Goal: Find specific fact

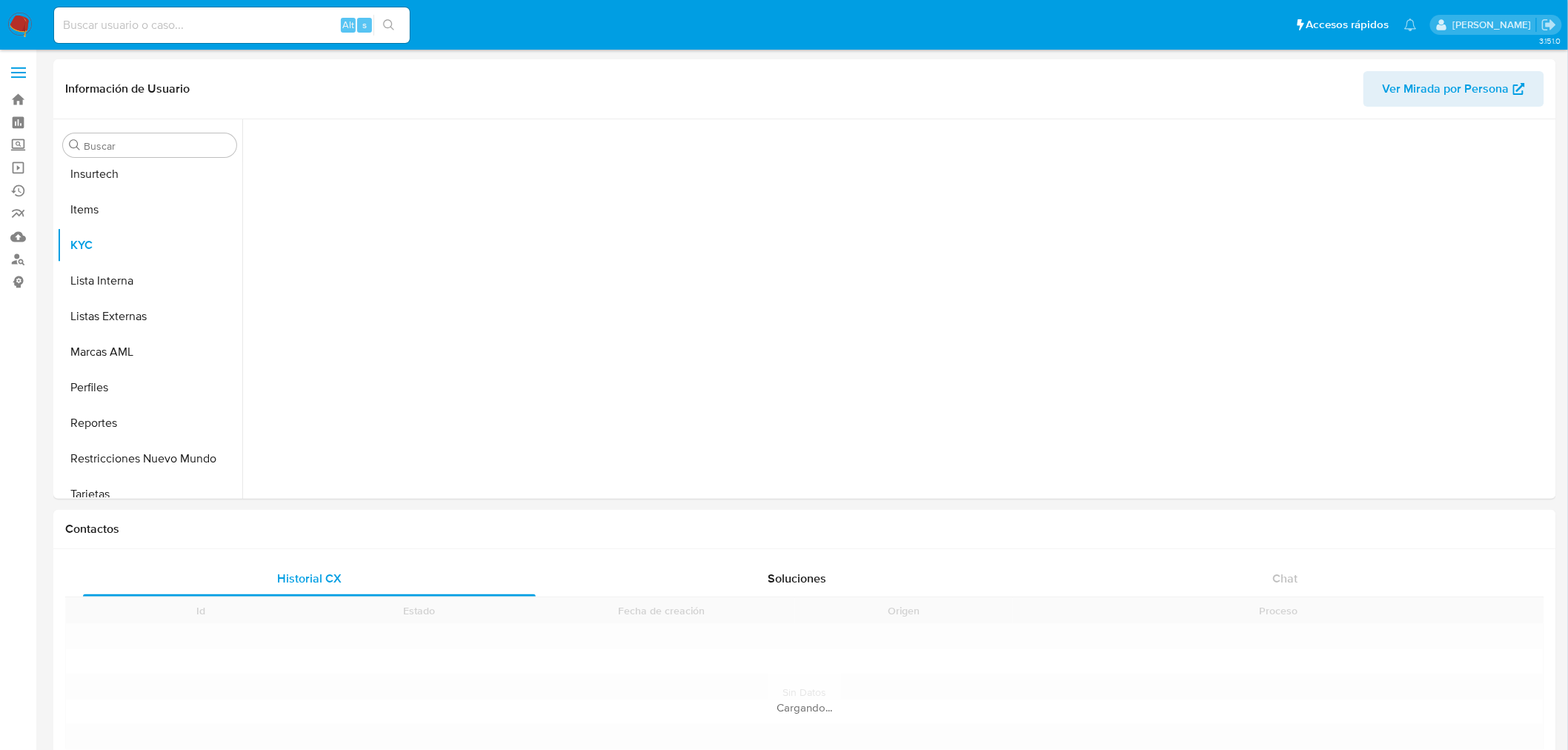
scroll to position [625, 0]
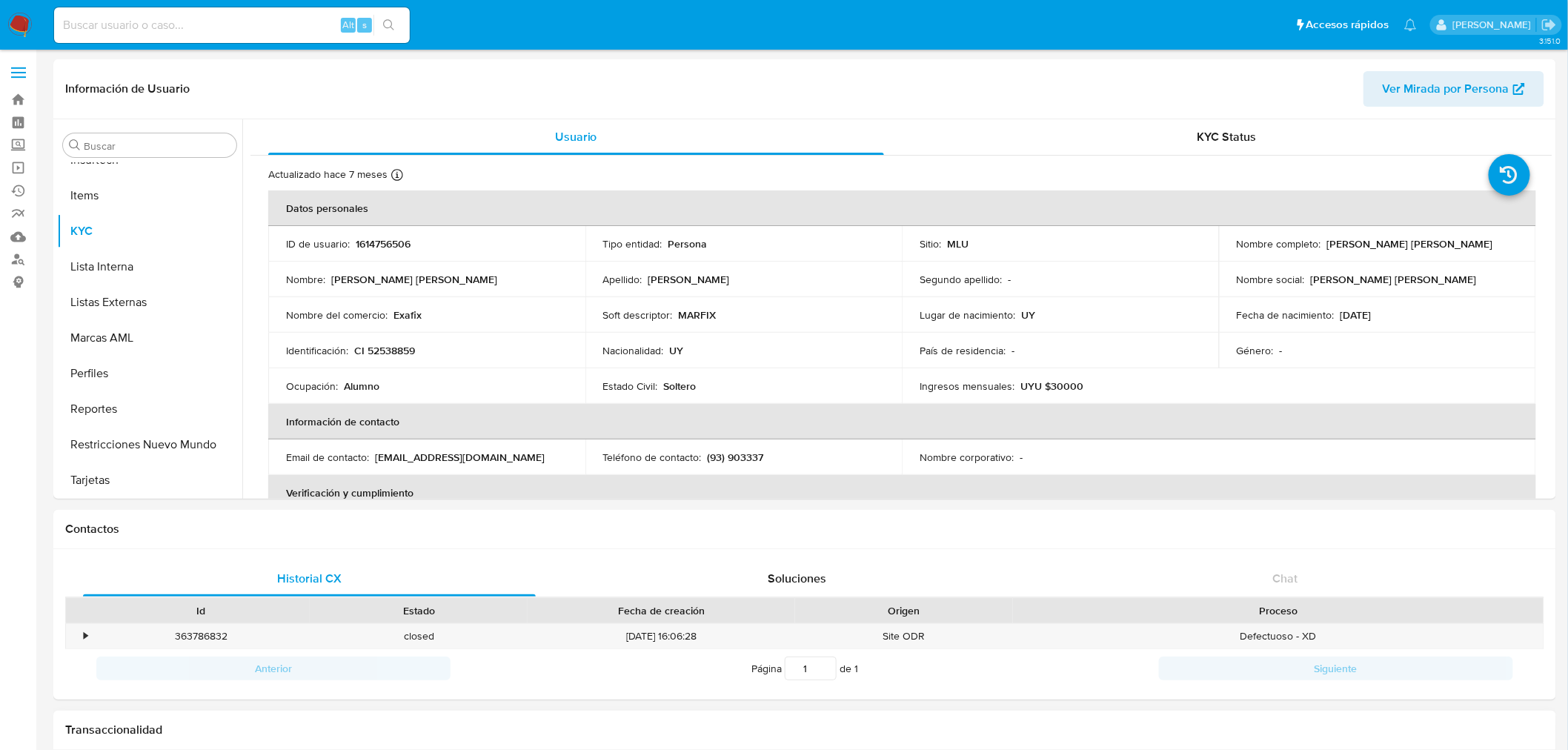
select select "10"
click at [862, 456] on div "Teléfono de contacto : (93) 903337" at bounding box center [744, 457] width 282 height 14
click at [1048, 319] on div "Lugar de nacimiento : UY" at bounding box center [1060, 315] width 282 height 14
click at [909, 268] on td "Segundo apellido : -" at bounding box center [1060, 280] width 317 height 36
click at [245, 23] on input at bounding box center [231, 25] width 356 height 20
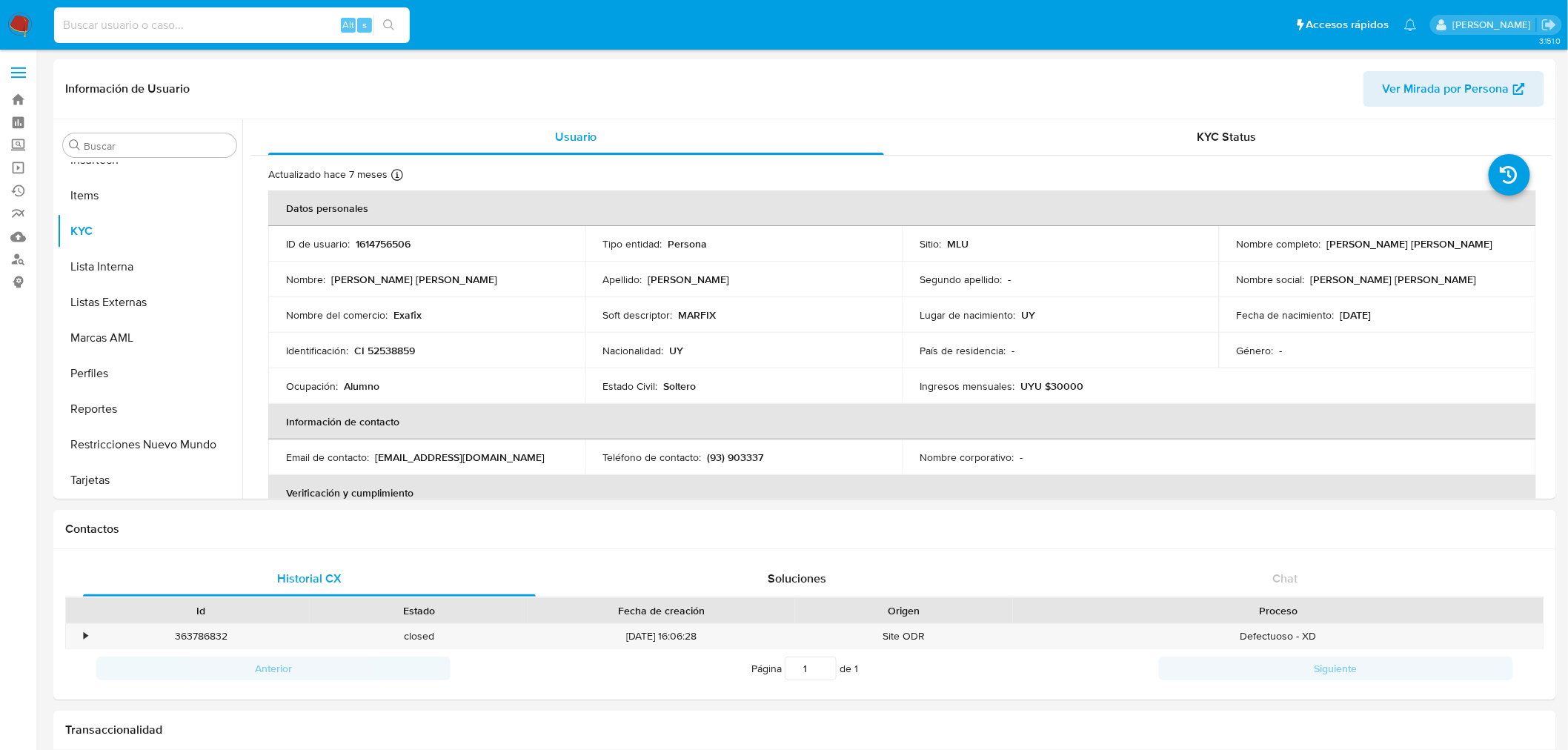
paste input "784312217"
type input "784312217"
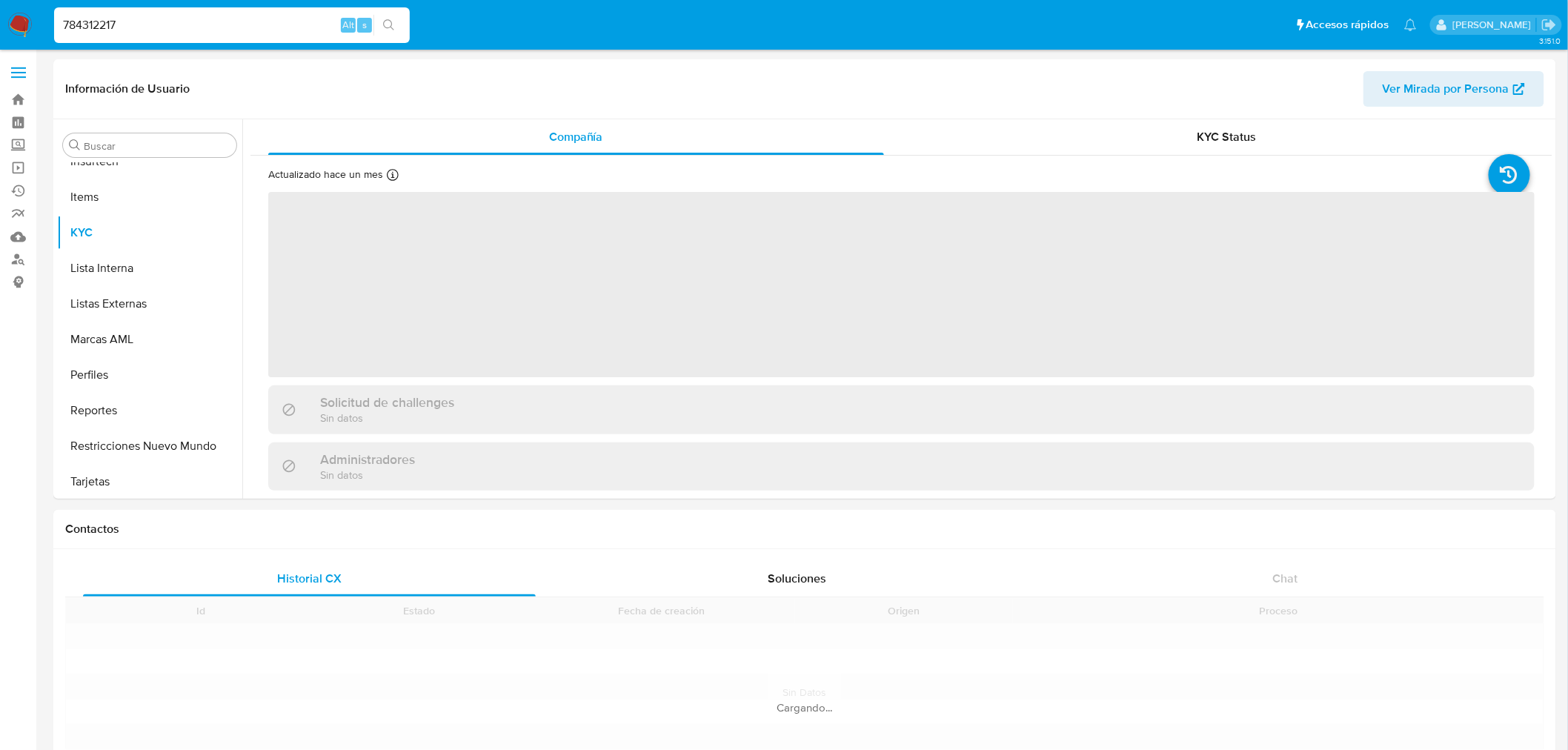
scroll to position [625, 0]
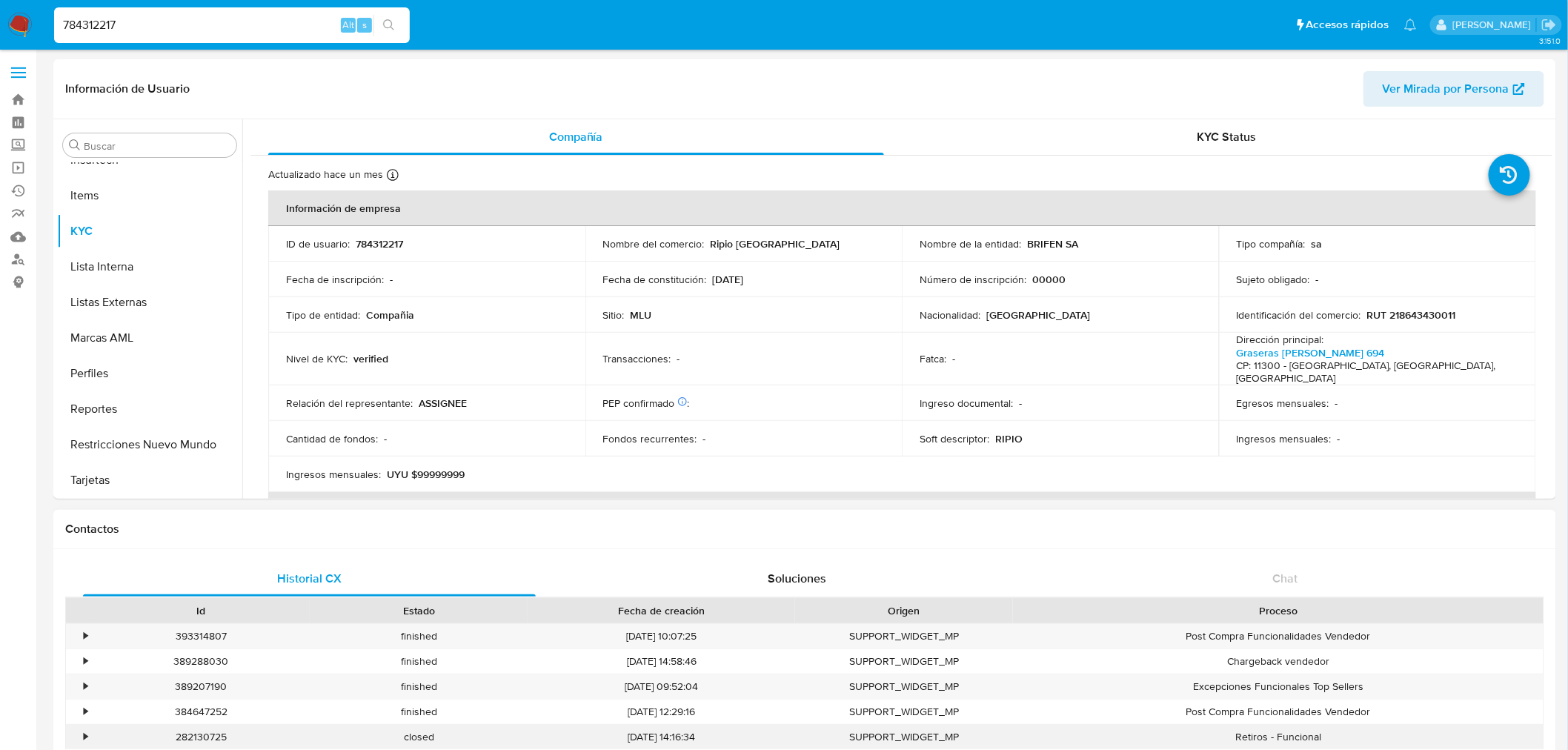
select select "10"
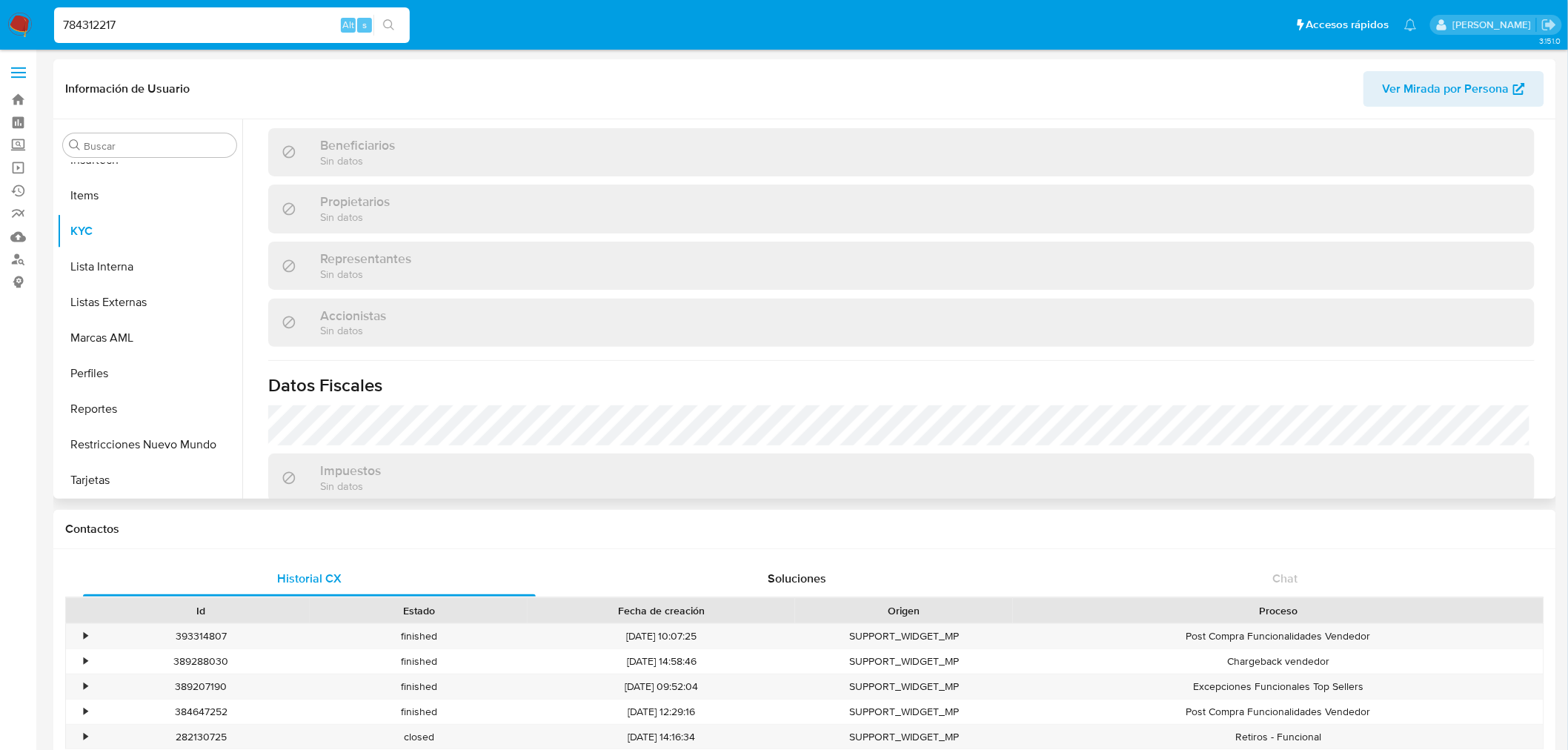
scroll to position [833, 0]
